Goal: Browse casually: Explore the website without a specific task or goal

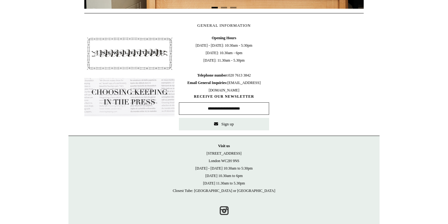
scroll to position [300, 0]
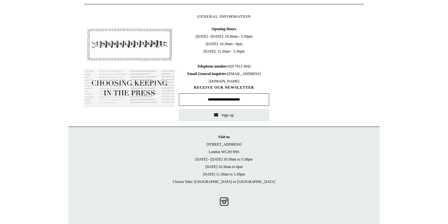
click at [223, 204] on link "Instagram" at bounding box center [224, 202] width 14 height 14
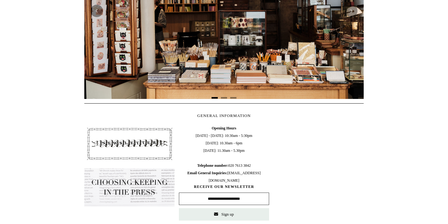
scroll to position [0, 0]
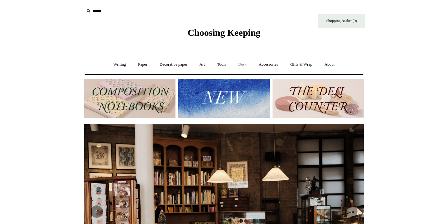
click at [244, 64] on link "Desk +" at bounding box center [243, 64] width 20 height 16
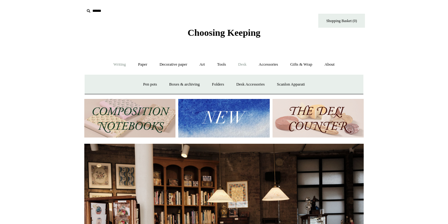
click at [112, 67] on link "Writing +" at bounding box center [120, 64] width 24 height 16
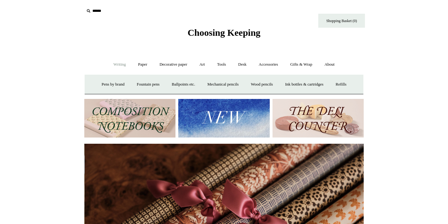
scroll to position [0, 559]
click at [138, 110] on img at bounding box center [129, 118] width 91 height 39
click at [297, 72] on link "Gifts & Wrap +" at bounding box center [301, 64] width 33 height 16
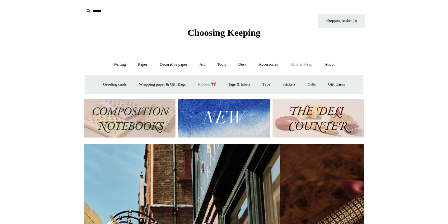
click at [211, 82] on link "Ribbon 🎀" at bounding box center [206, 84] width 29 height 16
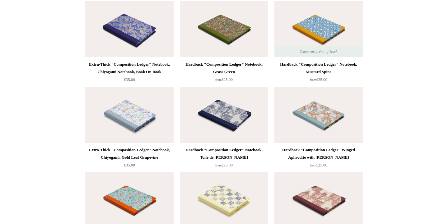
scroll to position [1164, 0]
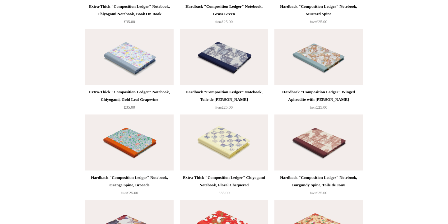
click at [243, 57] on img at bounding box center [224, 57] width 88 height 56
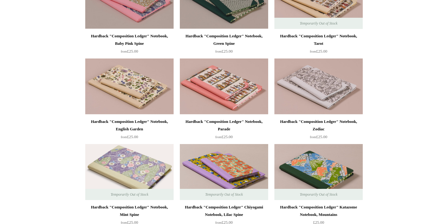
scroll to position [0, 0]
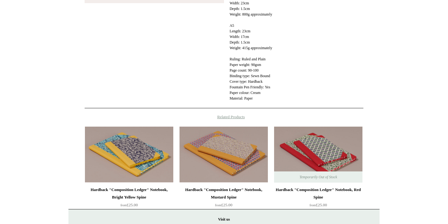
scroll to position [285, 0]
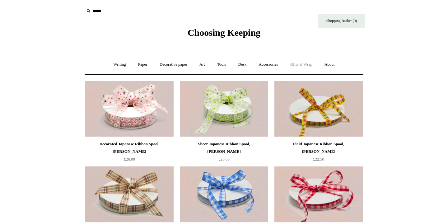
click at [312, 68] on link "Gifts & Wrap +" at bounding box center [301, 64] width 33 height 16
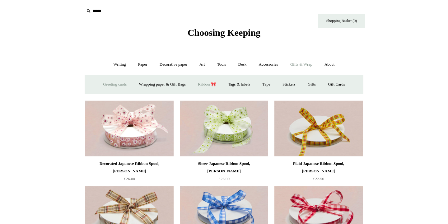
click at [116, 83] on link "Greeting cards +" at bounding box center [114, 84] width 35 height 16
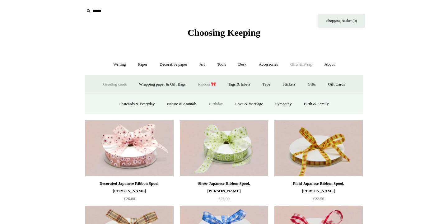
click at [216, 108] on link "Birthday" at bounding box center [216, 104] width 26 height 16
click at [320, 109] on link "Birth & Family" at bounding box center [316, 104] width 36 height 16
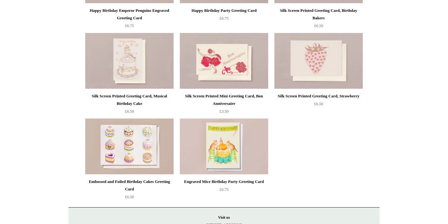
scroll to position [259, 0]
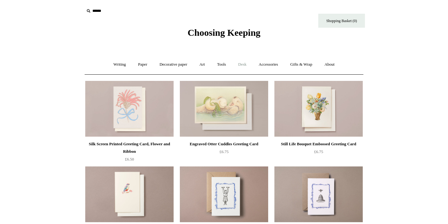
click at [249, 62] on link "Desk +" at bounding box center [243, 64] width 20 height 16
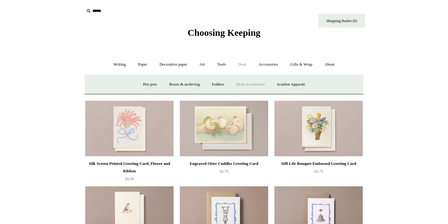
click at [252, 86] on link "Desk Accessories" at bounding box center [251, 84] width 40 height 16
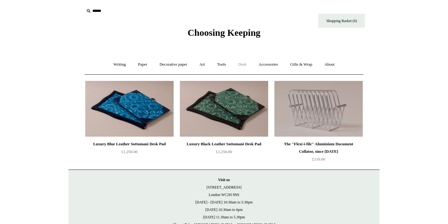
click at [244, 64] on link "Desk +" at bounding box center [243, 64] width 20 height 16
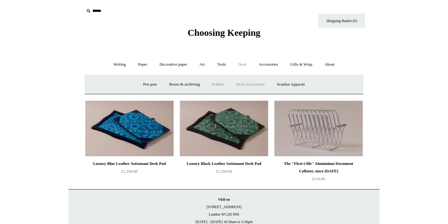
click at [216, 82] on link "Folders" at bounding box center [217, 84] width 23 height 16
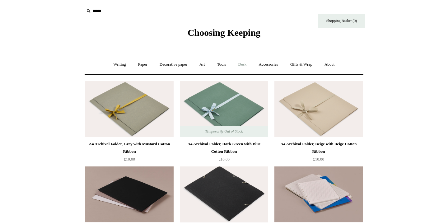
click at [236, 63] on link "Desk +" at bounding box center [243, 64] width 20 height 16
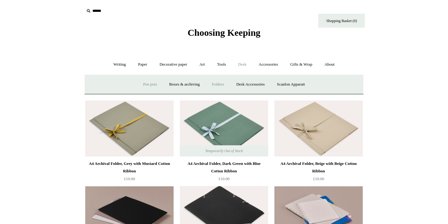
click at [146, 84] on link "Pen pots" at bounding box center [150, 84] width 25 height 16
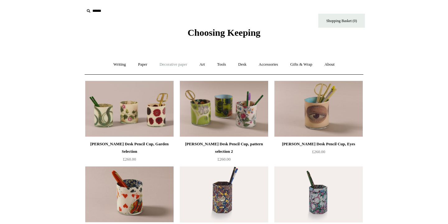
click at [165, 66] on link "Decorative paper +" at bounding box center [173, 64] width 39 height 16
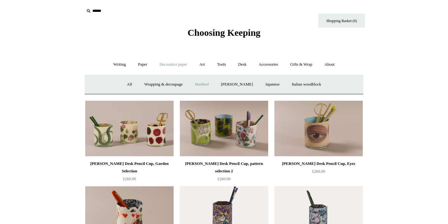
click at [195, 86] on link "Marbled" at bounding box center [201, 84] width 25 height 16
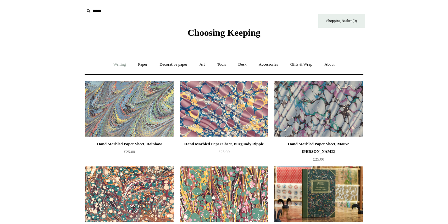
click at [112, 65] on link "Writing +" at bounding box center [120, 64] width 24 height 16
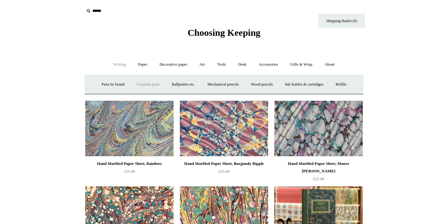
click at [139, 83] on link "Fountain pens +" at bounding box center [148, 84] width 34 height 16
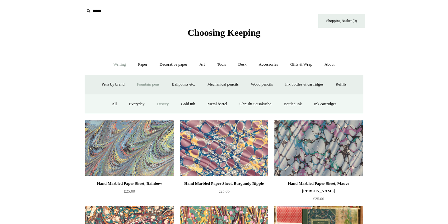
click at [156, 104] on link "Luxury" at bounding box center [162, 104] width 23 height 16
click at [135, 104] on link "Everyday" at bounding box center [137, 104] width 27 height 16
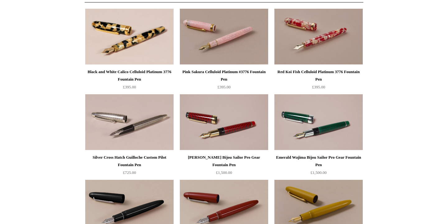
scroll to position [74, 0]
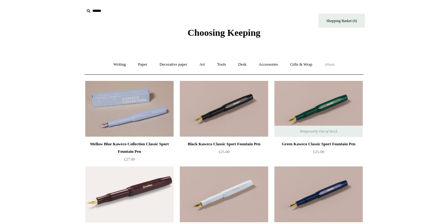
click at [333, 67] on link "About +" at bounding box center [329, 64] width 21 height 16
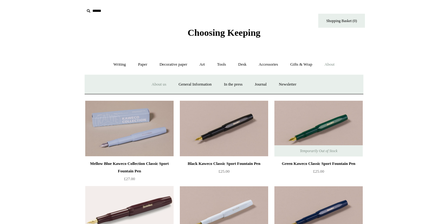
click at [154, 84] on link "About us" at bounding box center [159, 84] width 26 height 16
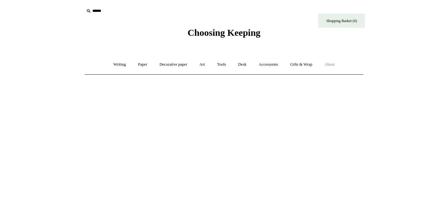
click at [339, 67] on link "About +" at bounding box center [329, 64] width 21 height 16
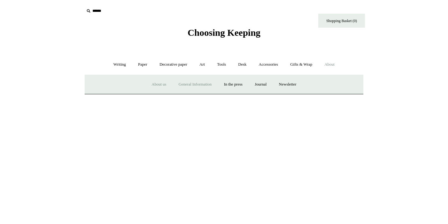
click at [194, 86] on link "General Information" at bounding box center [195, 84] width 44 height 16
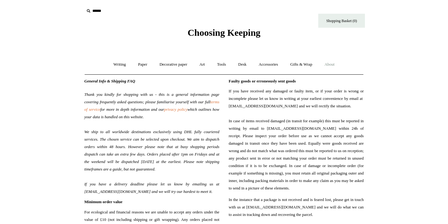
click at [340, 66] on link "About +" at bounding box center [329, 64] width 21 height 16
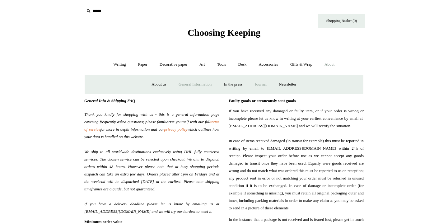
click at [259, 87] on link "Journal +" at bounding box center [260, 84] width 23 height 16
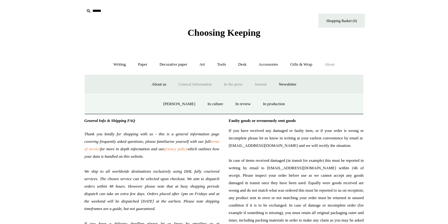
click at [237, 85] on link "In the press" at bounding box center [233, 84] width 30 height 16
